Goal: Find specific page/section: Find specific page/section

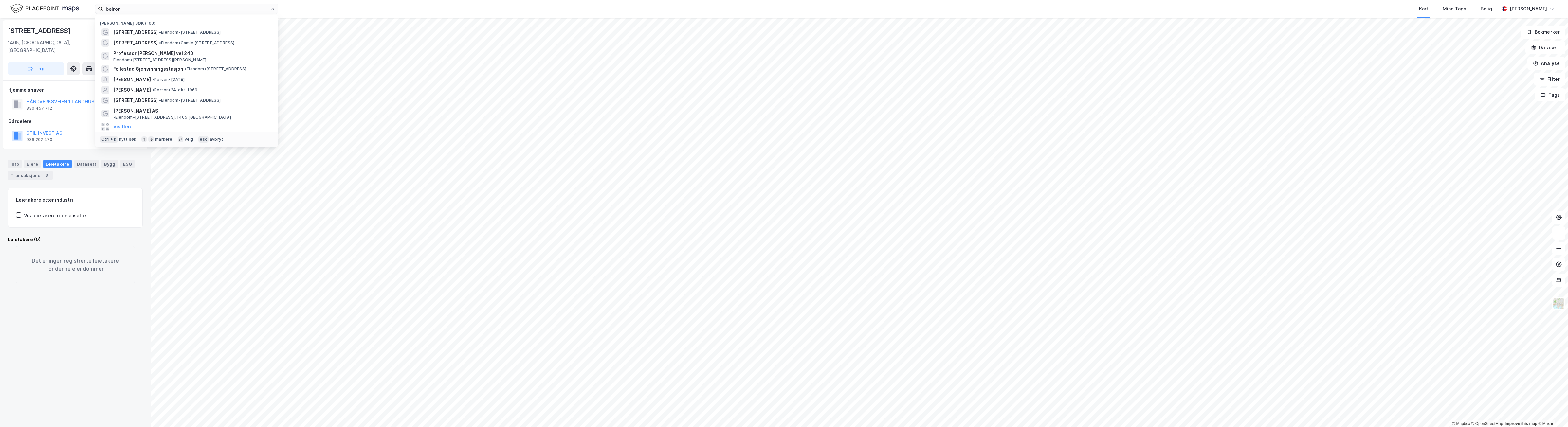
drag, startPoint x: 130, startPoint y: 7, endPoint x: 89, endPoint y: 9, distance: 41.0
click at [89, 9] on div "belron Nylige søk (100) [STREET_ADDRESS] • Eiendom • [STREET_ADDRESS], 1405 [ST…" at bounding box center [784, 9] width 1568 height 18
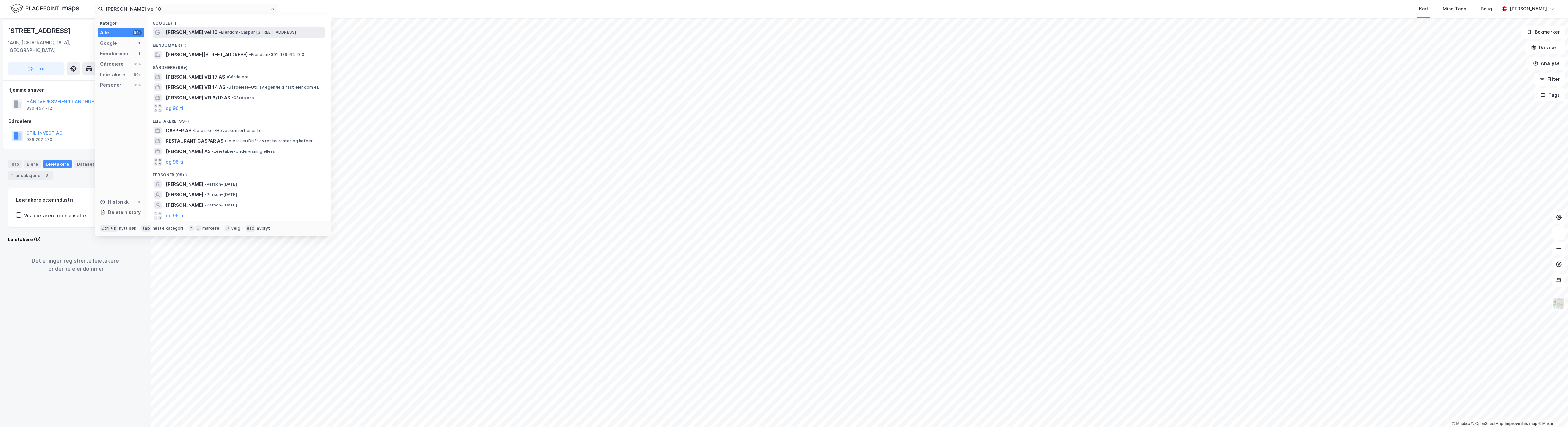
type input "[PERSON_NAME] vei 10"
click at [268, 31] on span "• Eiendom • [PERSON_NAME][STREET_ADDRESS]" at bounding box center [258, 32] width 77 height 5
